Goal: Transaction & Acquisition: Purchase product/service

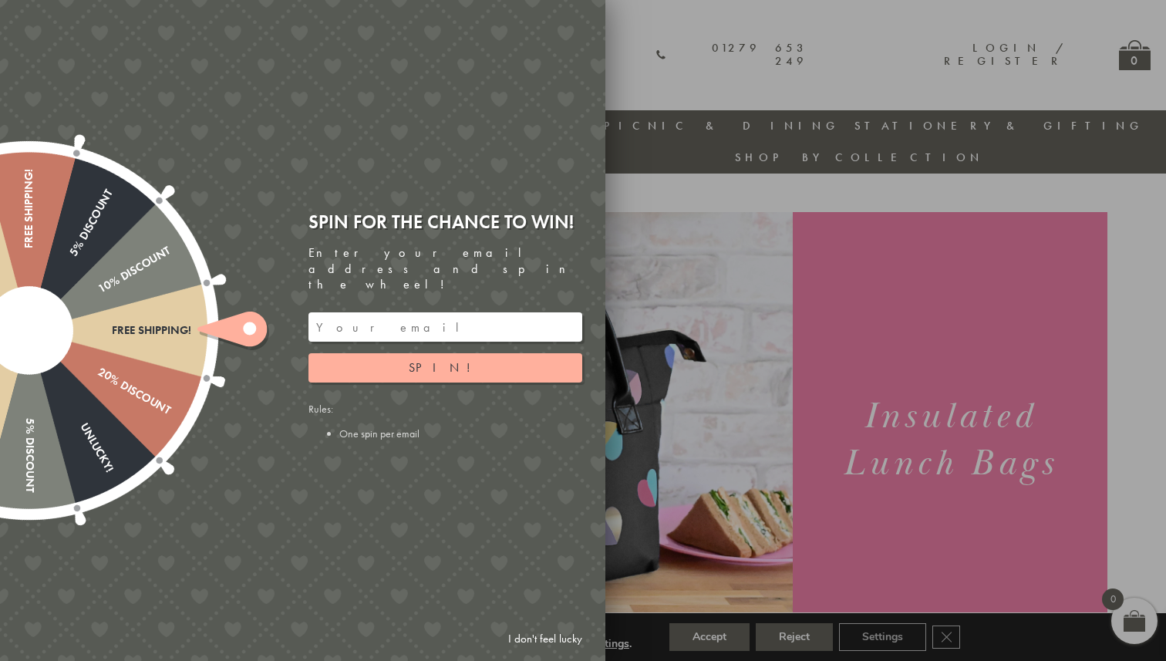
click at [546, 640] on link "I don't feel lucky" at bounding box center [544, 638] width 89 height 29
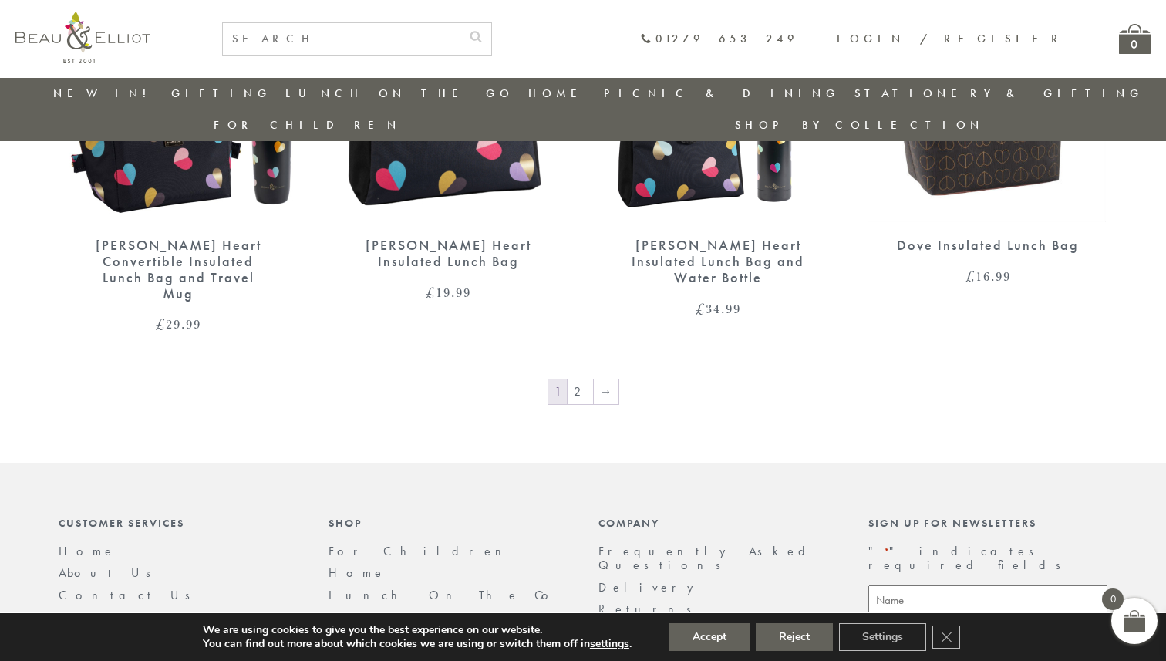
scroll to position [2680, 0]
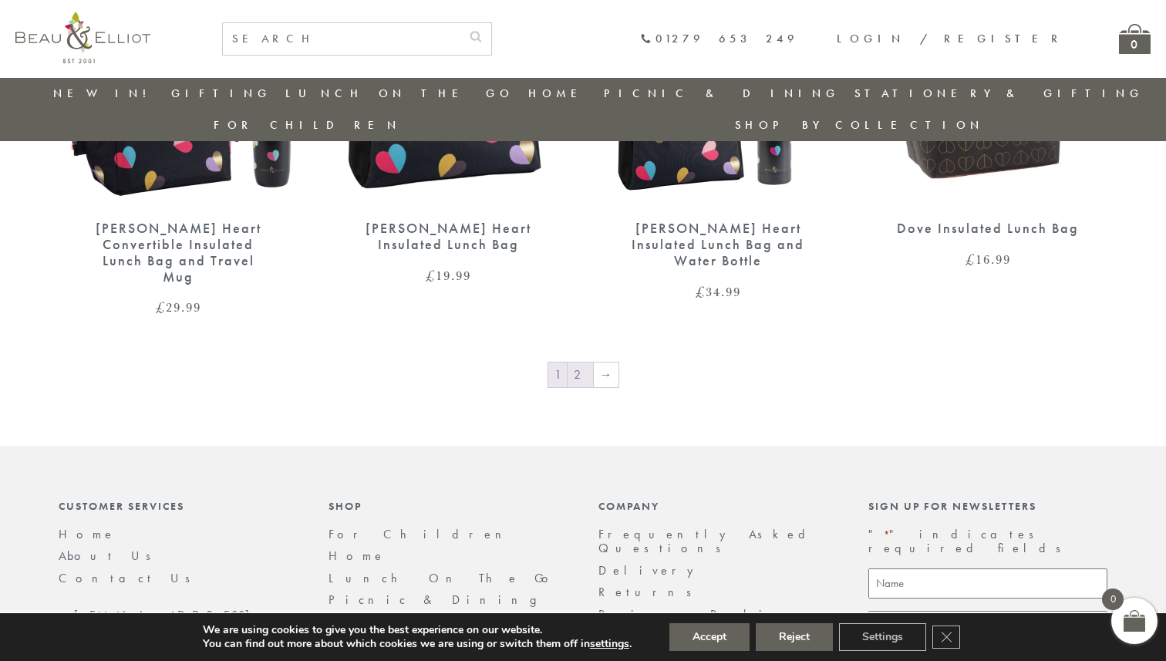
click at [580, 362] on link "2" at bounding box center [579, 374] width 25 height 25
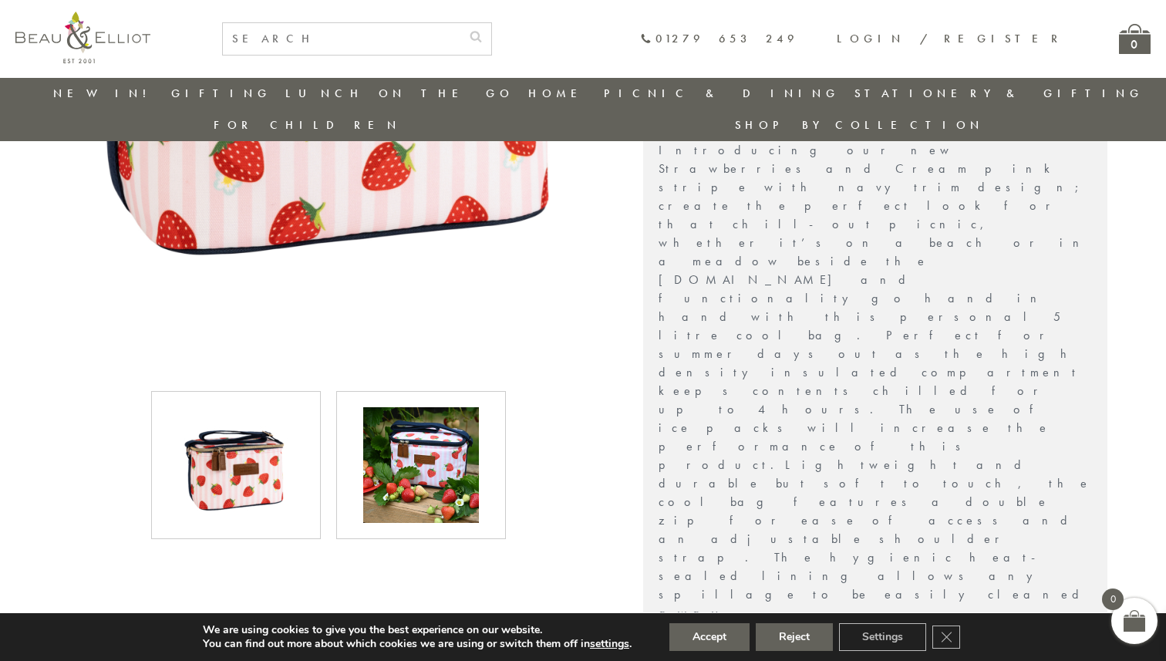
scroll to position [485, 0]
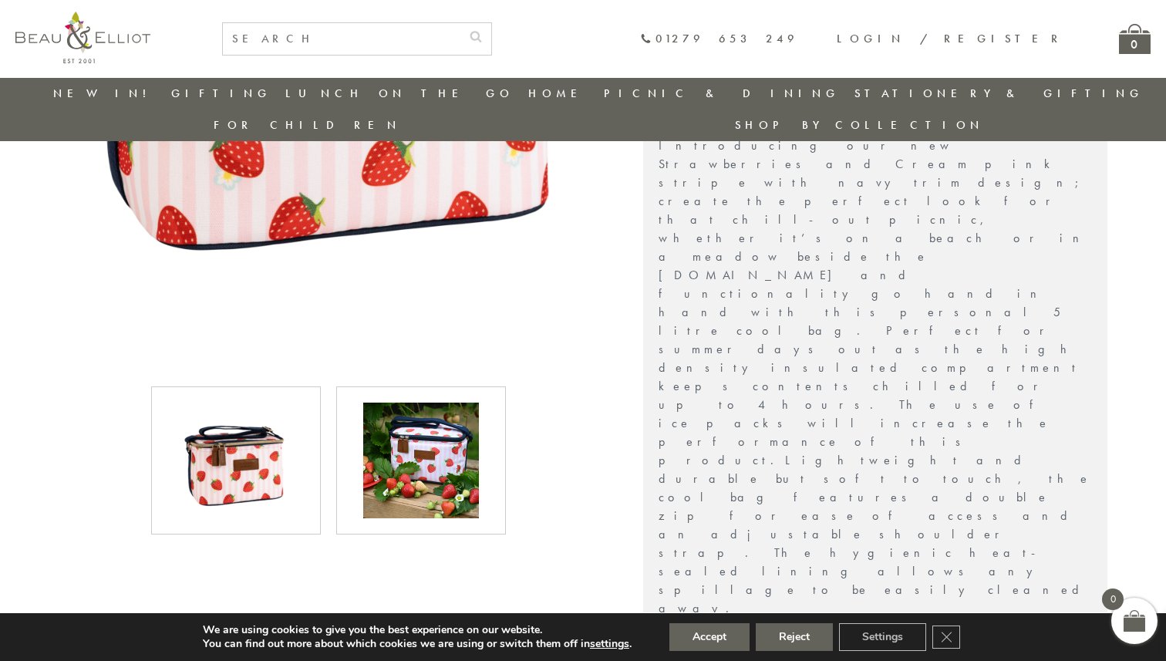
click at [436, 435] on img at bounding box center [421, 460] width 116 height 116
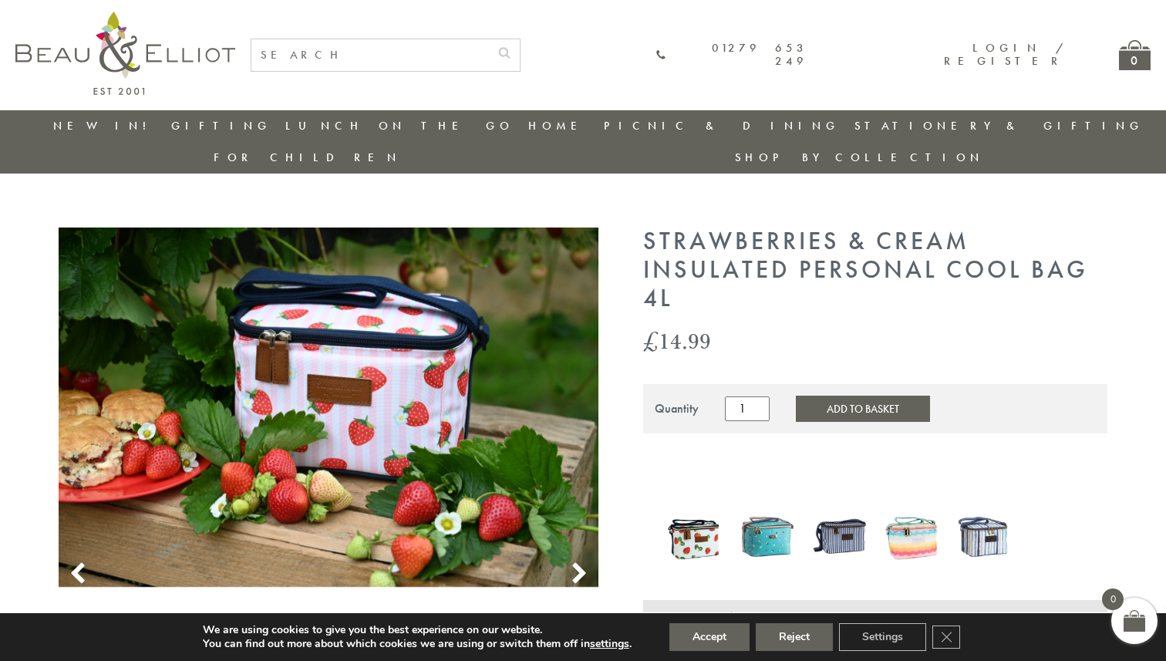
scroll to position [0, 0]
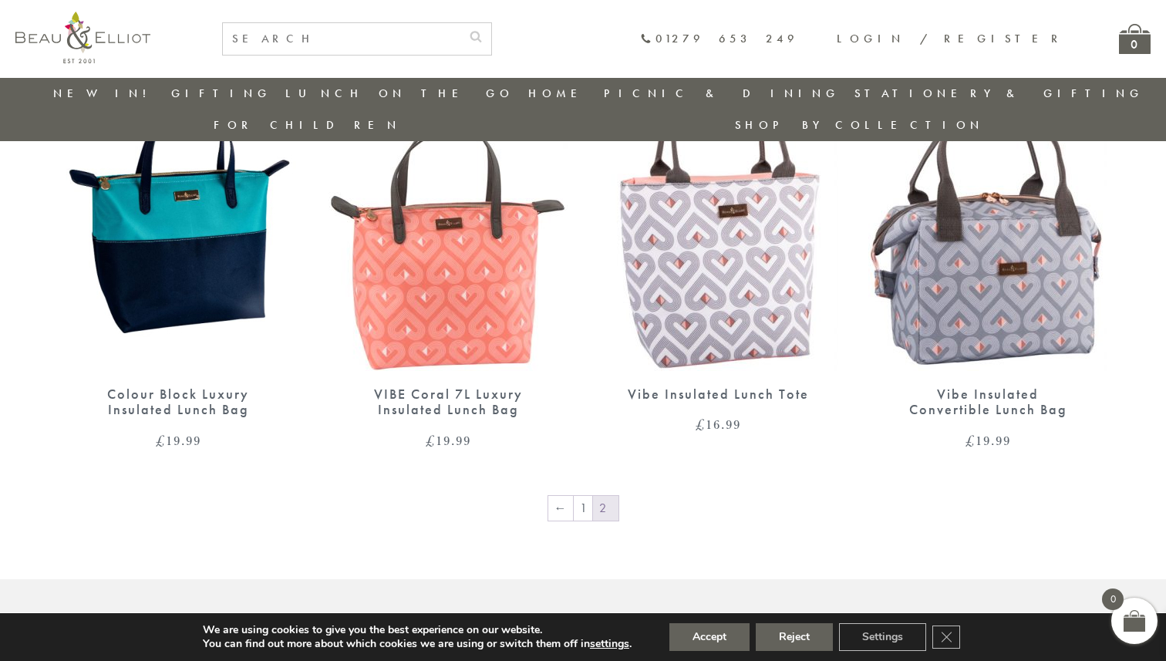
scroll to position [1111, 0]
